Goal: Browse casually: Explore the website without a specific task or goal

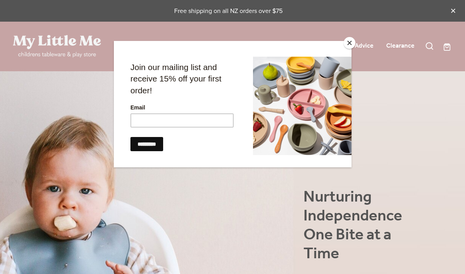
click at [349, 42] on button "Close" at bounding box center [350, 43] width 12 height 12
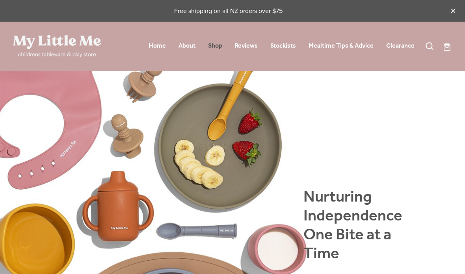
click at [218, 44] on link "Shop" at bounding box center [215, 46] width 14 height 12
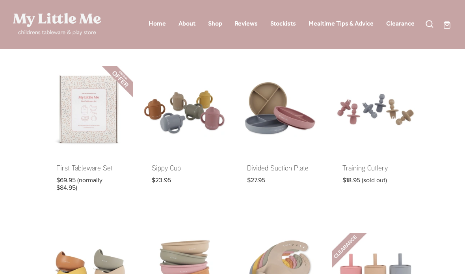
scroll to position [21, 0]
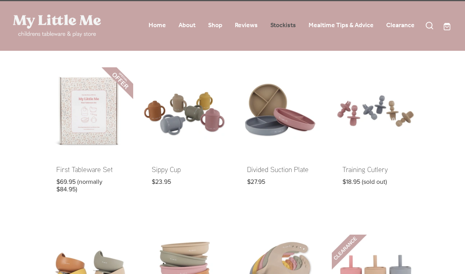
click at [288, 29] on link "Stockists" at bounding box center [283, 25] width 26 height 12
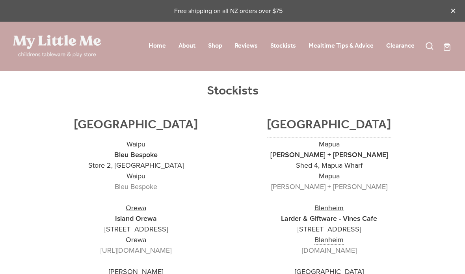
click at [208, 57] on div "Home About Shop Reviews Shop" at bounding box center [233, 47] width 452 height 50
click at [213, 49] on link "Shop" at bounding box center [215, 46] width 14 height 12
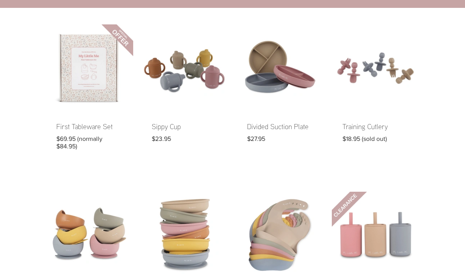
scroll to position [66, 0]
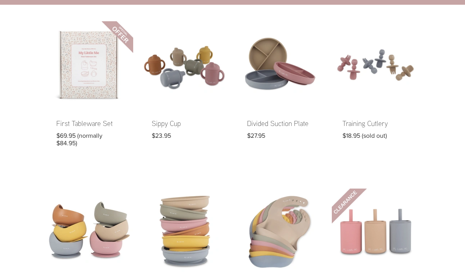
click at [132, 193] on link at bounding box center [90, 261] width 88 height 145
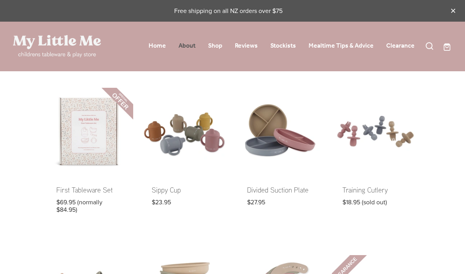
click at [195, 43] on link "About" at bounding box center [187, 46] width 17 height 12
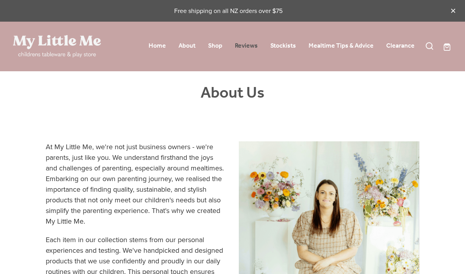
click at [246, 47] on link "Reviews" at bounding box center [246, 46] width 23 height 12
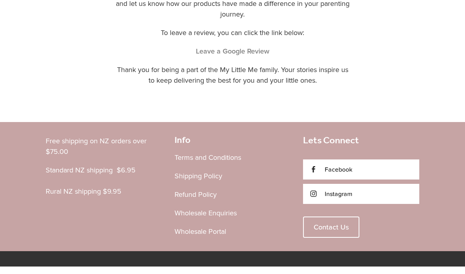
scroll to position [403, 0]
